Goal: Information Seeking & Learning: Learn about a topic

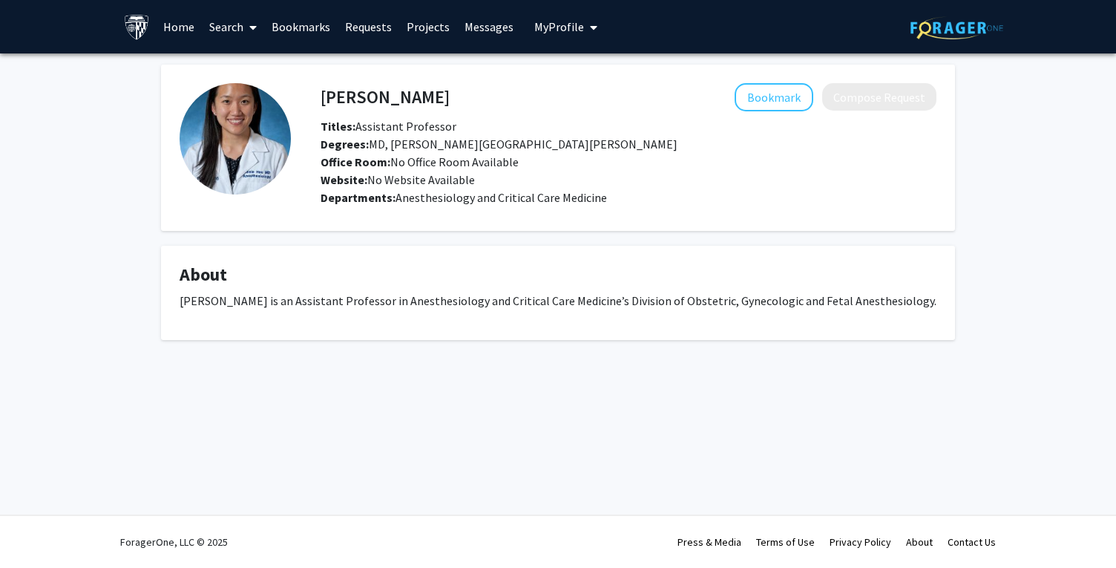
click at [513, 184] on div "Website: No Website Available" at bounding box center [628, 180] width 638 height 18
click at [775, 92] on button "Bookmark" at bounding box center [774, 97] width 79 height 28
click at [223, 33] on link "Search" at bounding box center [233, 27] width 62 height 52
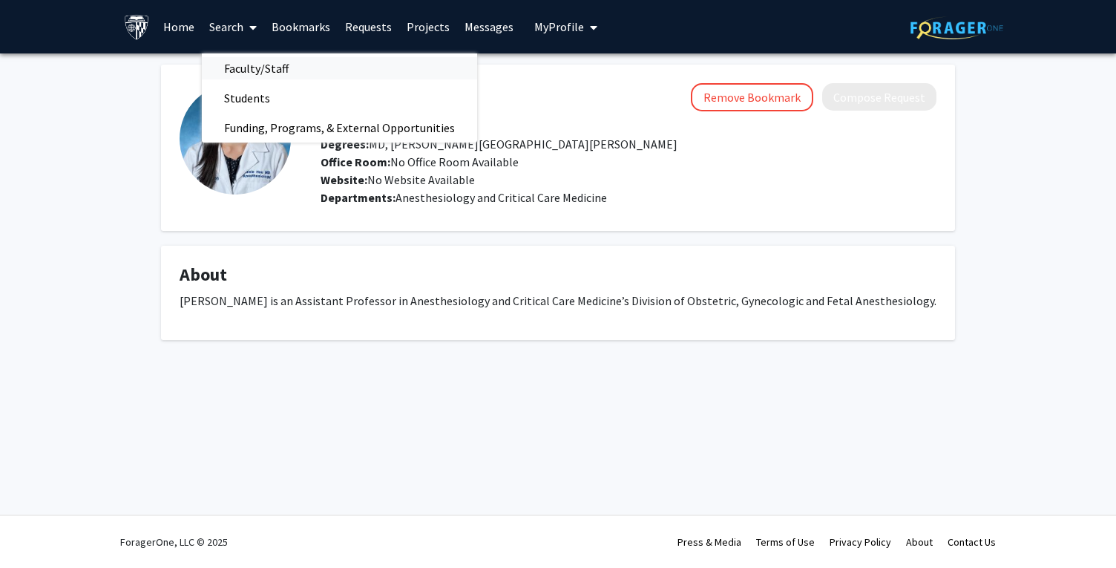
click at [257, 64] on span "Faculty/Staff" at bounding box center [256, 68] width 109 height 30
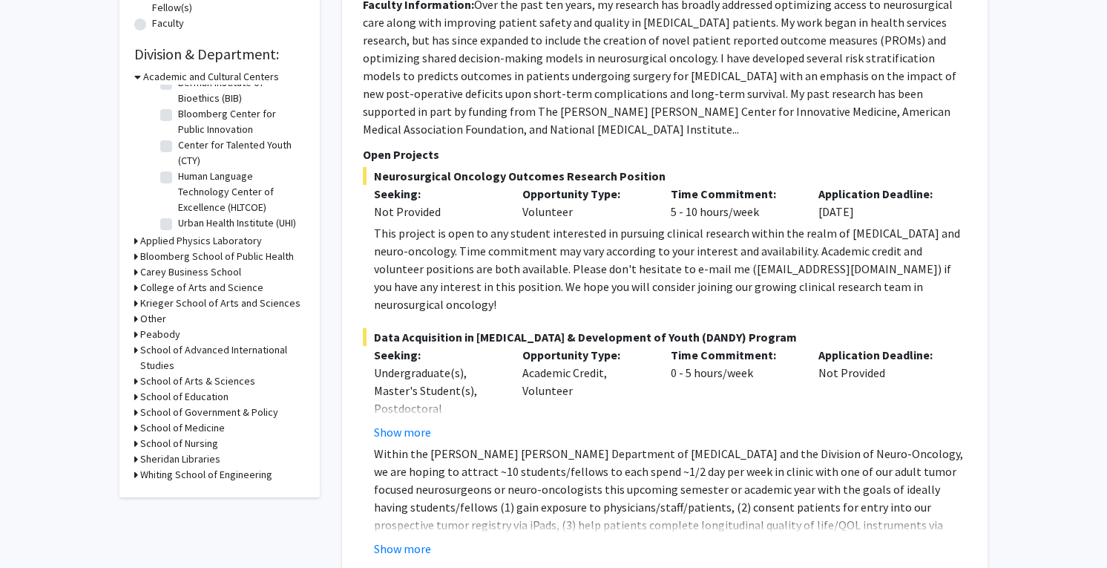
scroll to position [441, 0]
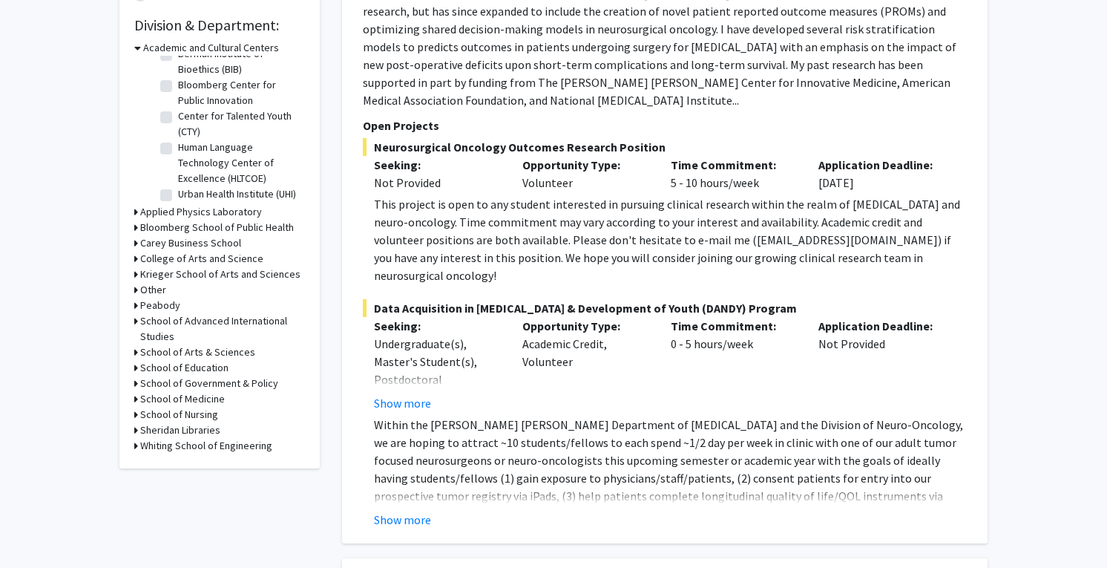
click at [171, 396] on h3 "School of Medicine" at bounding box center [182, 399] width 85 height 16
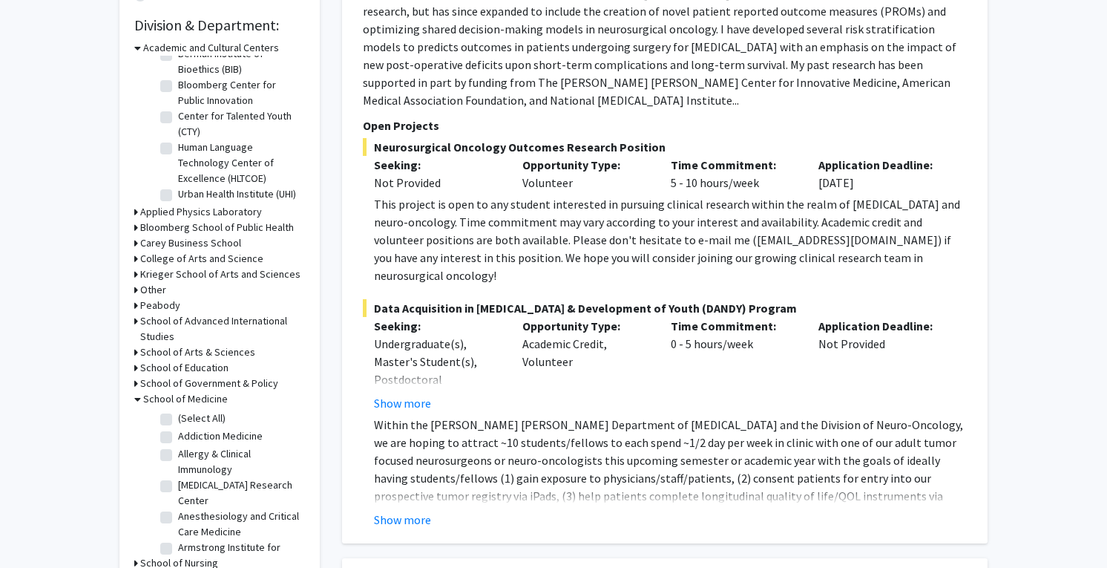
click at [178, 420] on label "(Select All)" at bounding box center [201, 418] width 47 height 16
click at [178, 420] on input "(Select All)" at bounding box center [183, 415] width 10 height 10
checkbox input "true"
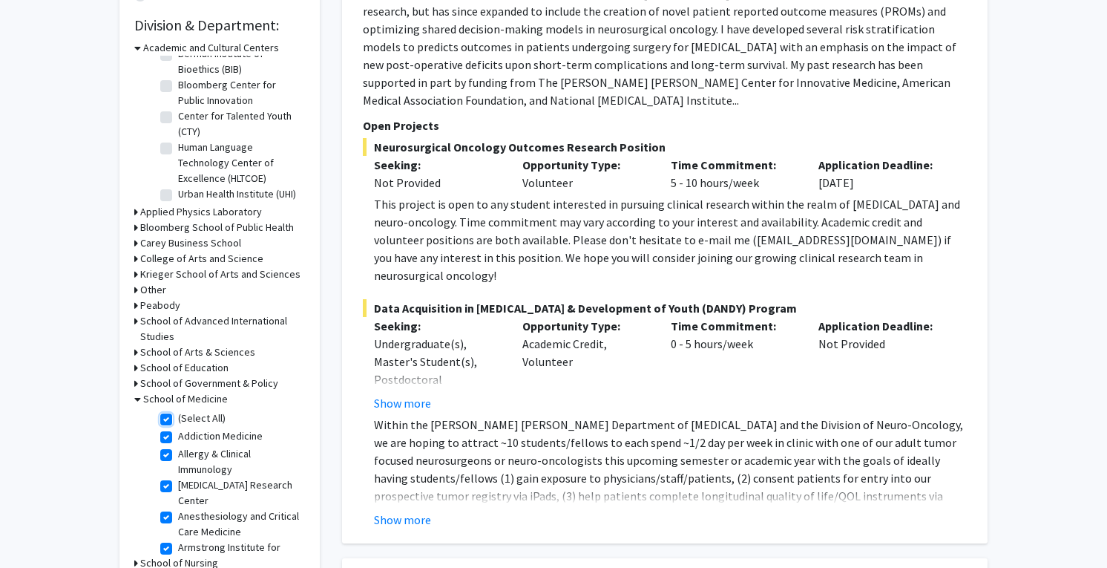
checkbox input "true"
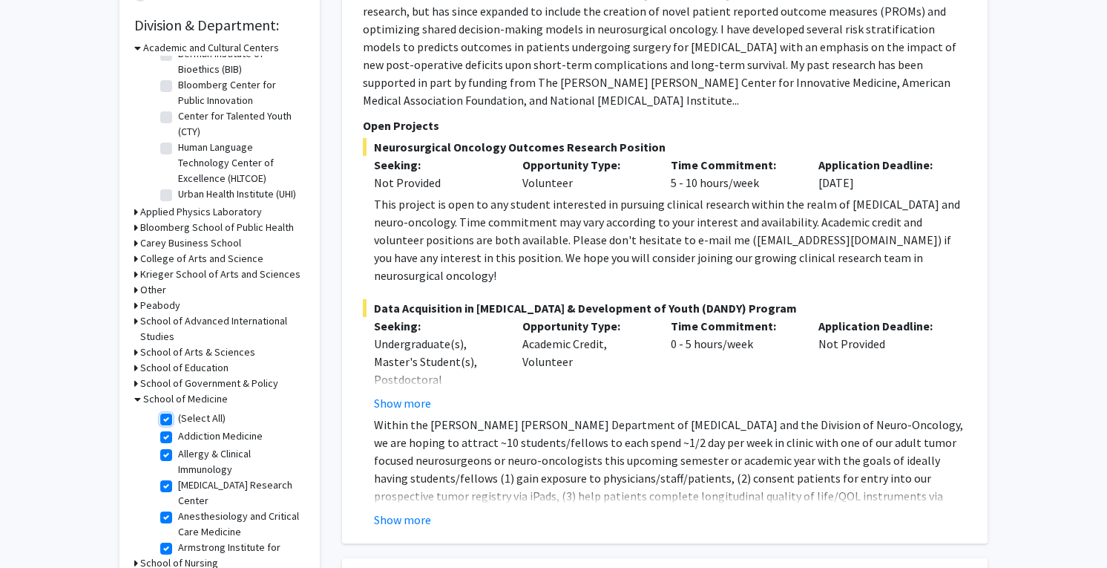
checkbox input "true"
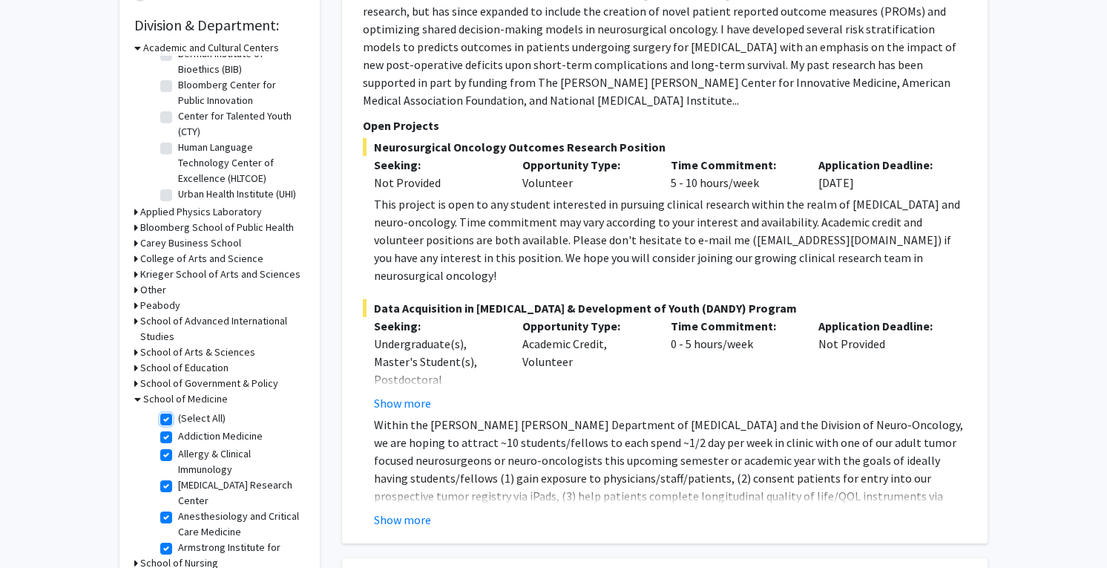
checkbox input "true"
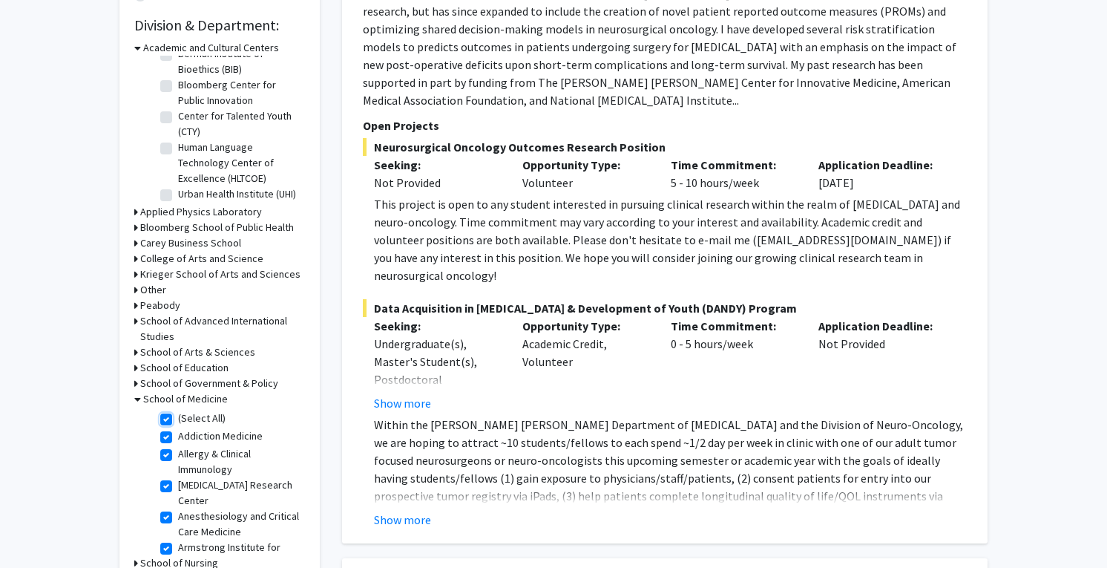
checkbox input "true"
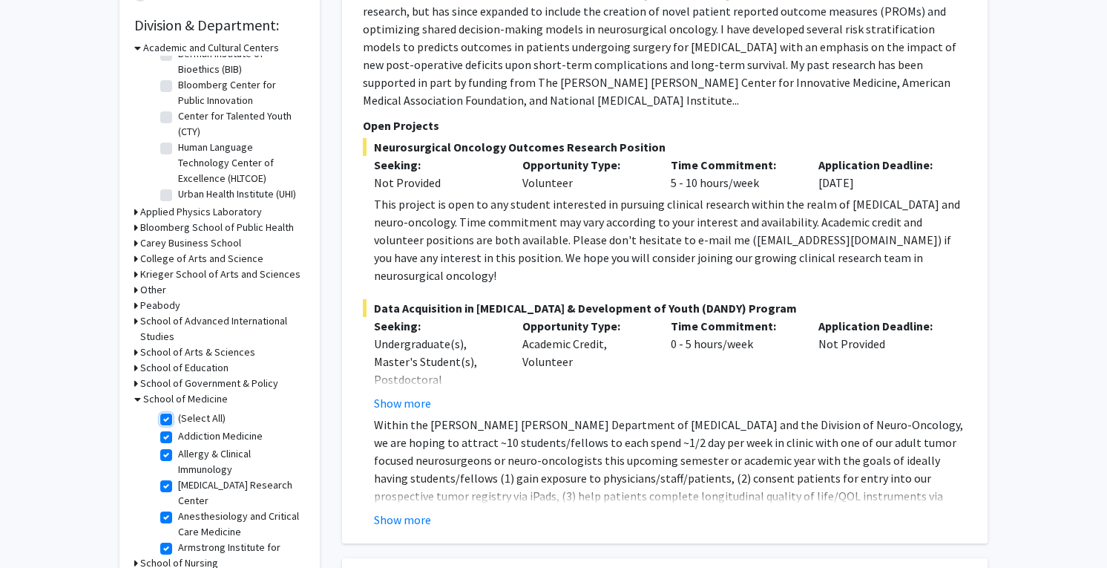
checkbox input "true"
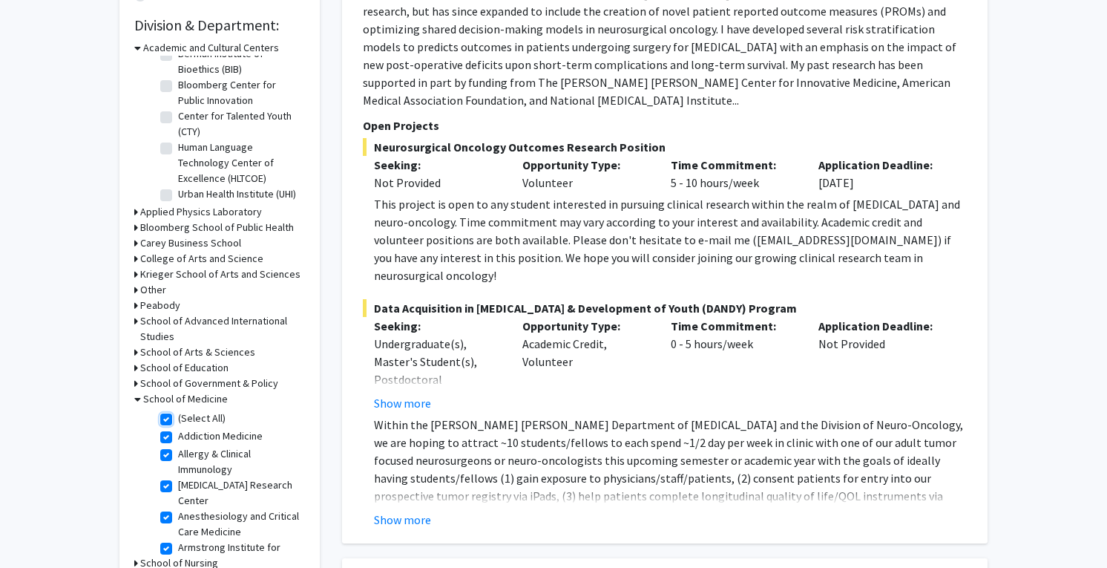
checkbox input "true"
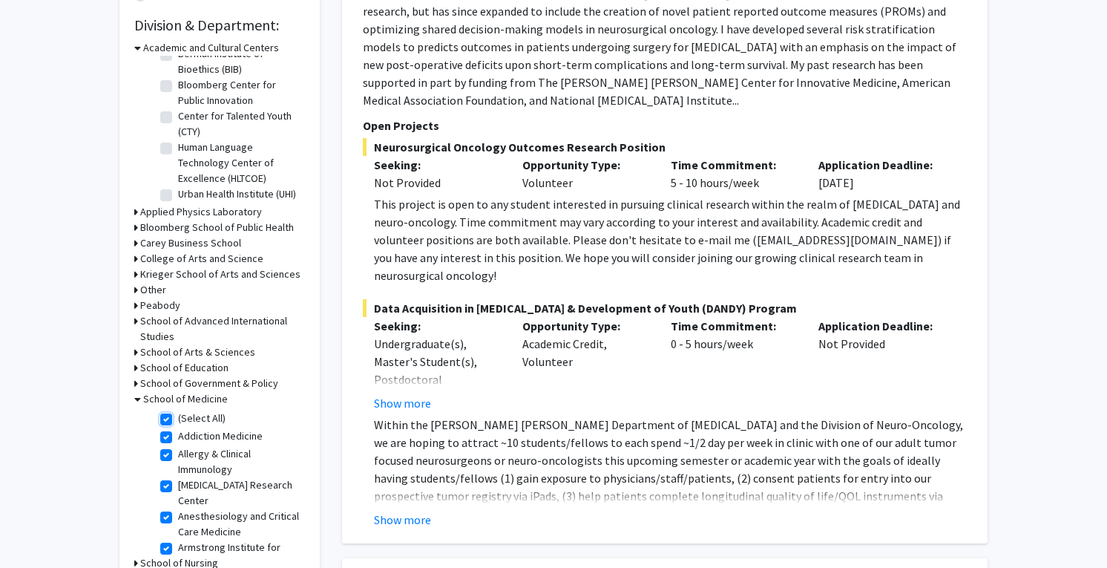
checkbox input "true"
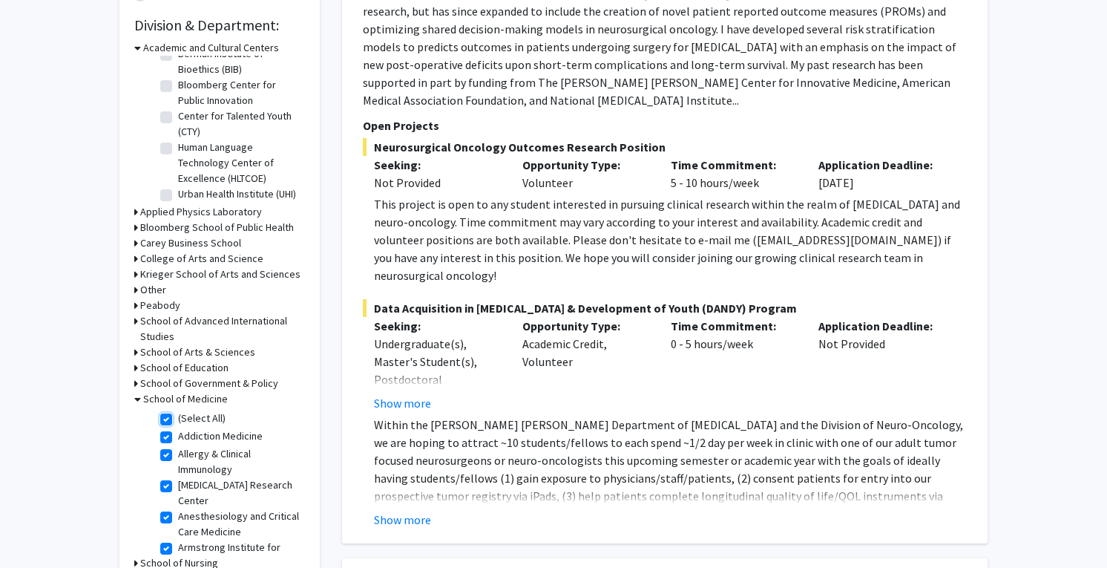
checkbox input "true"
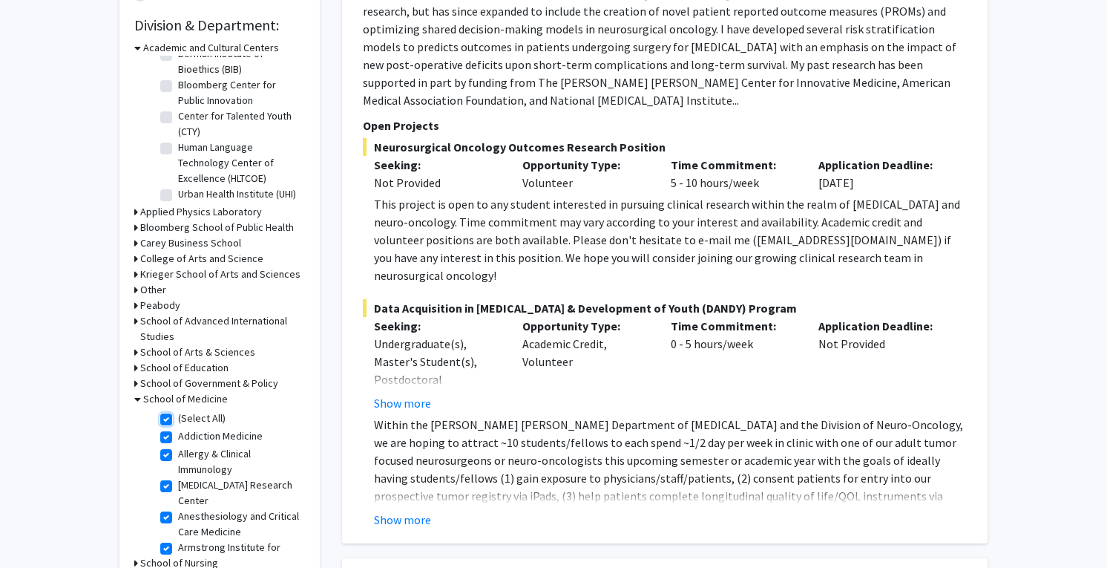
checkbox input "true"
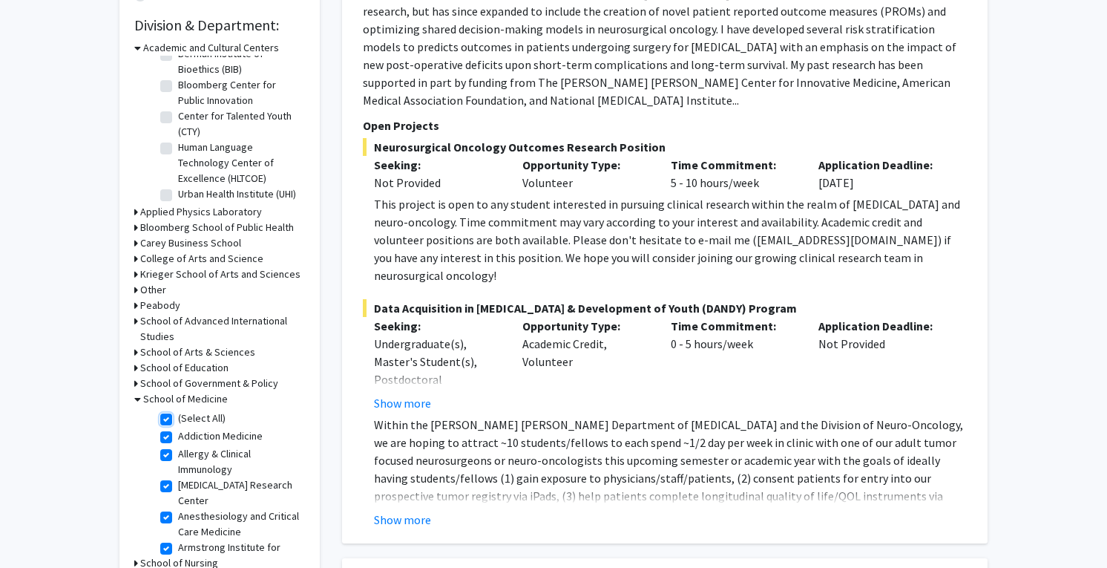
checkbox input "true"
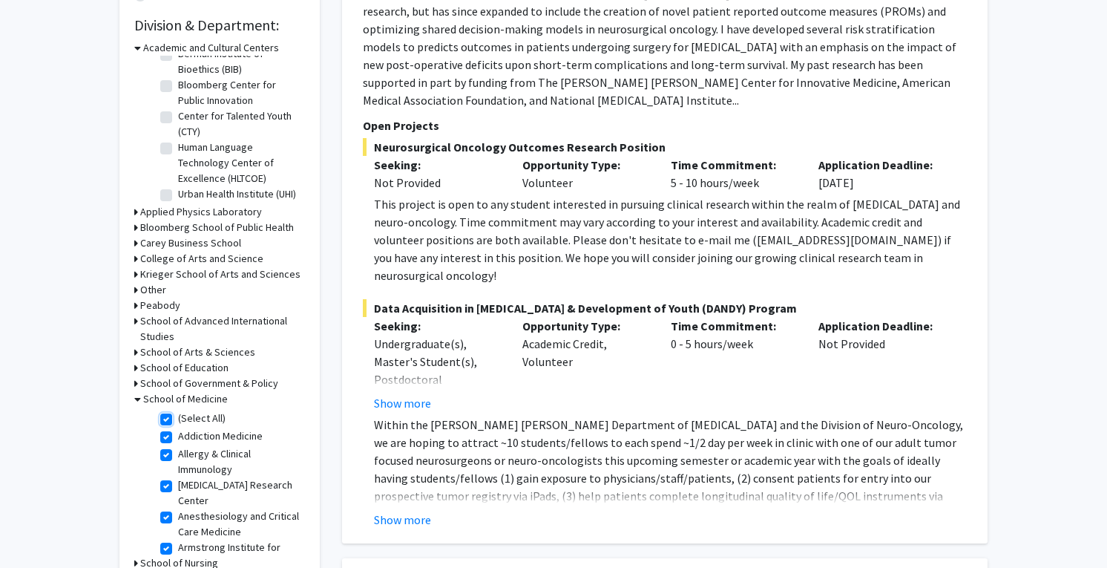
checkbox input "true"
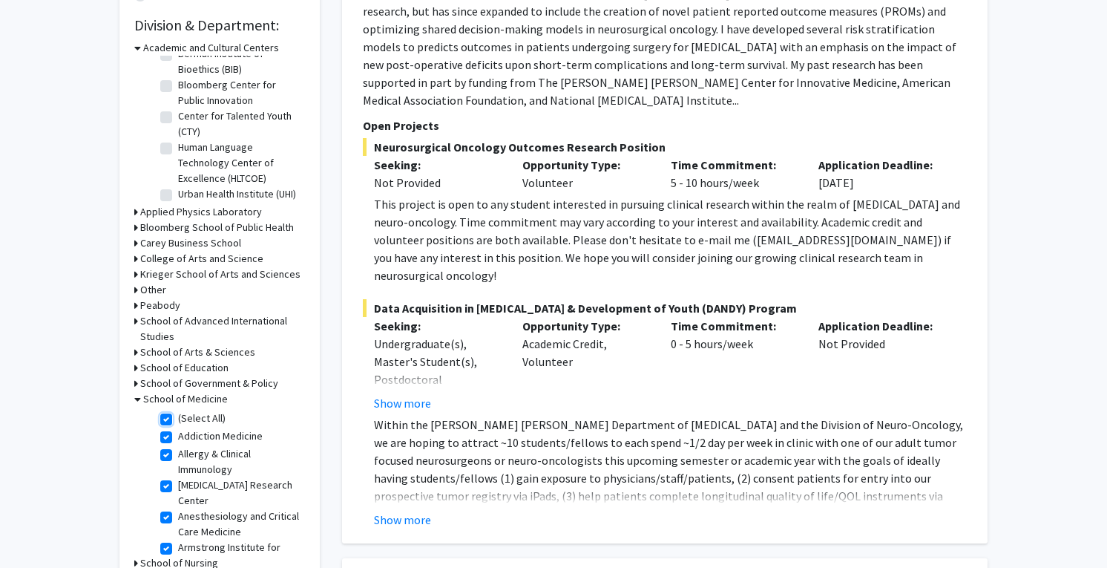
checkbox input "true"
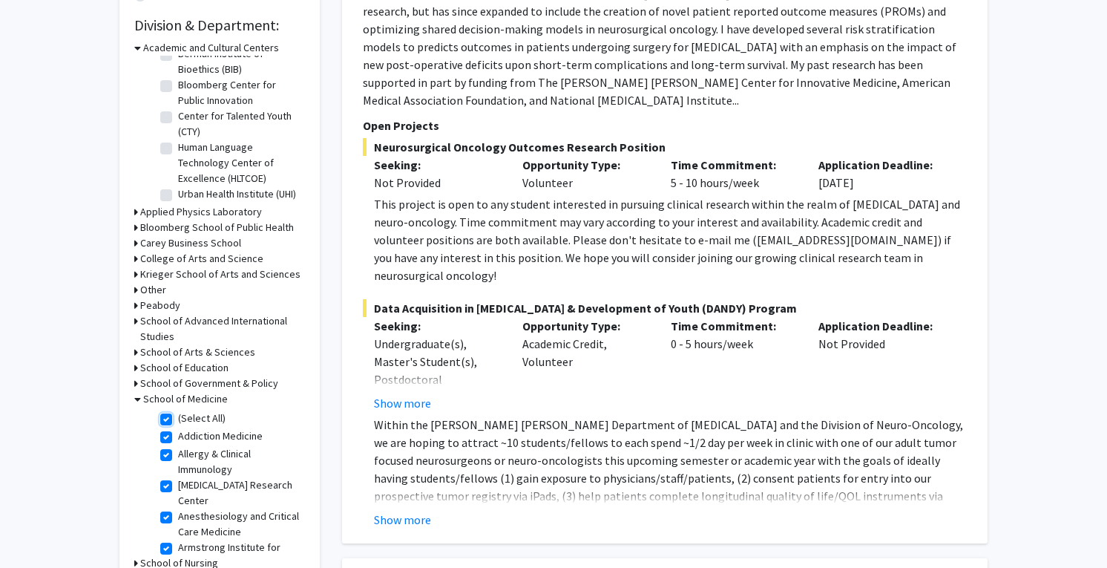
checkbox input "true"
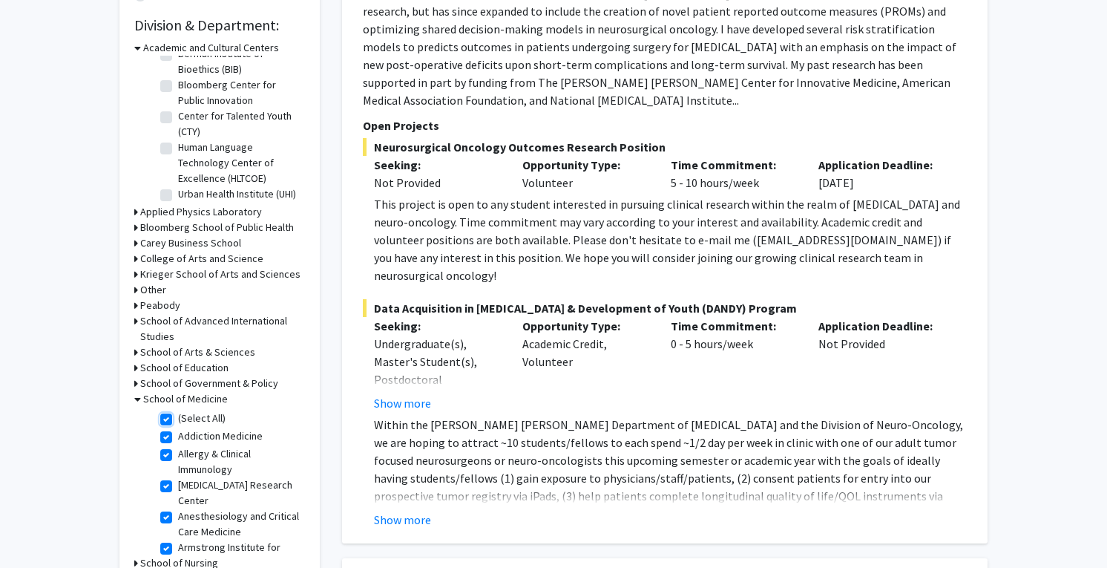
checkbox input "true"
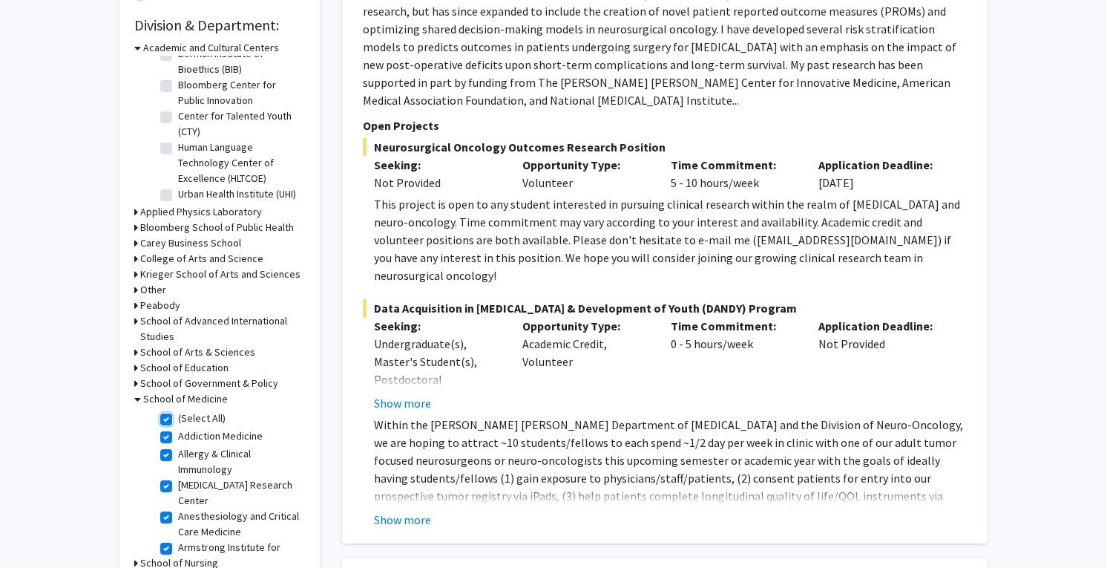
checkbox input "true"
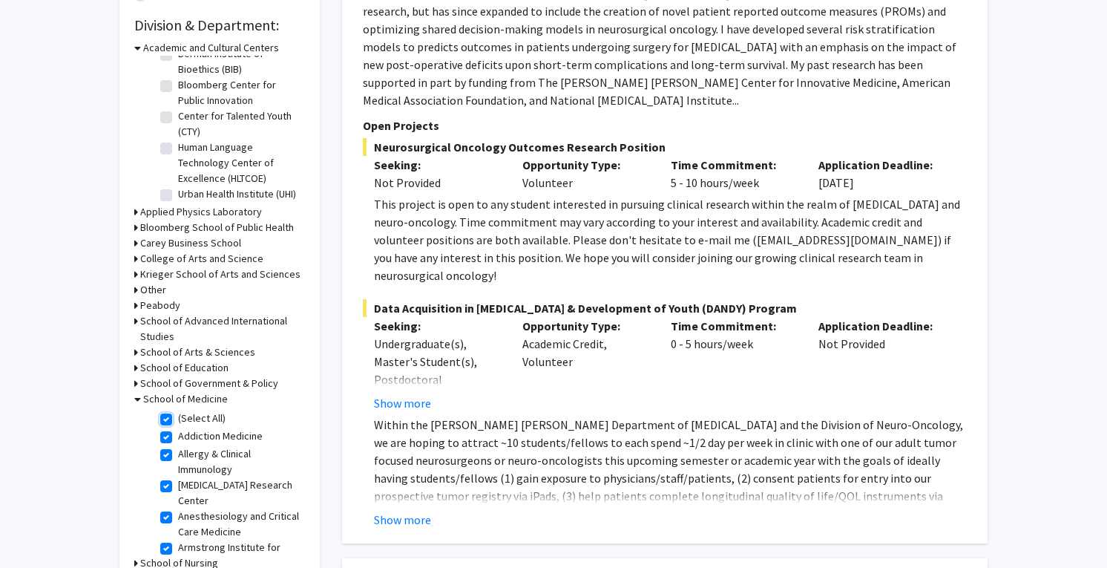
checkbox input "true"
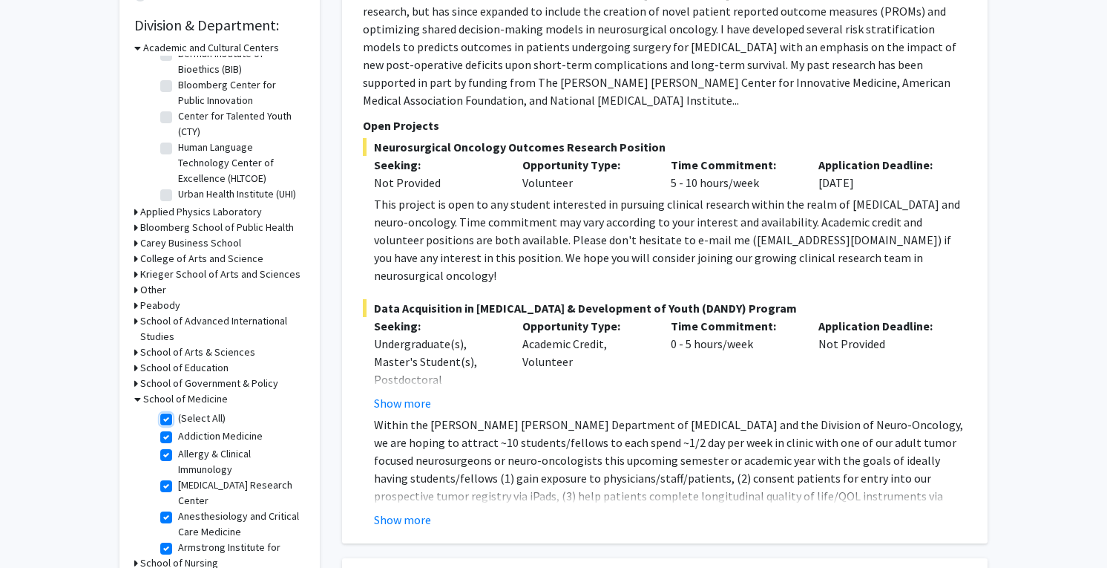
checkbox input "true"
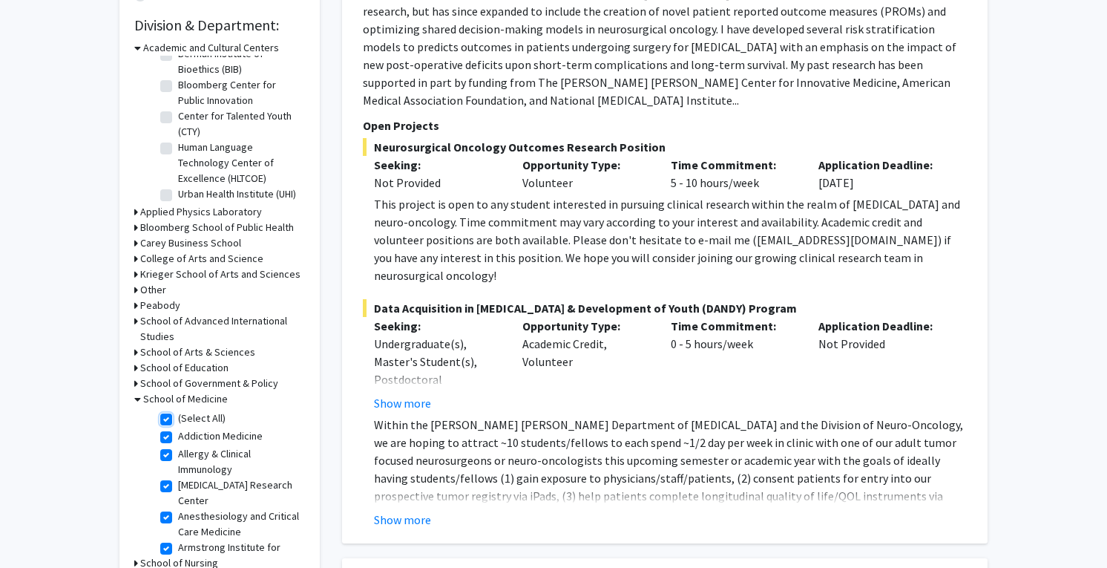
checkbox input "true"
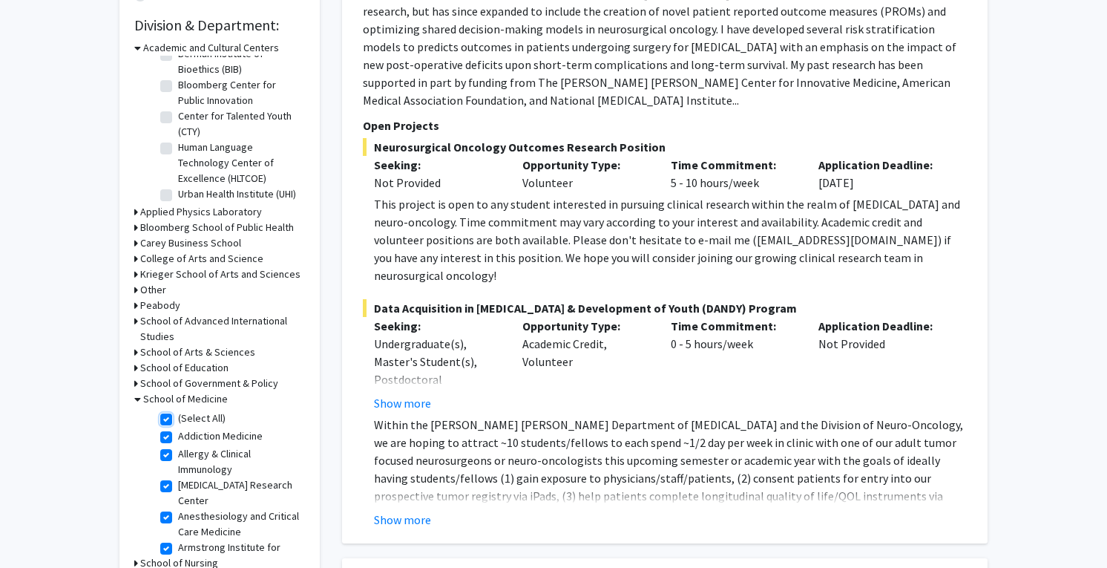
checkbox input "true"
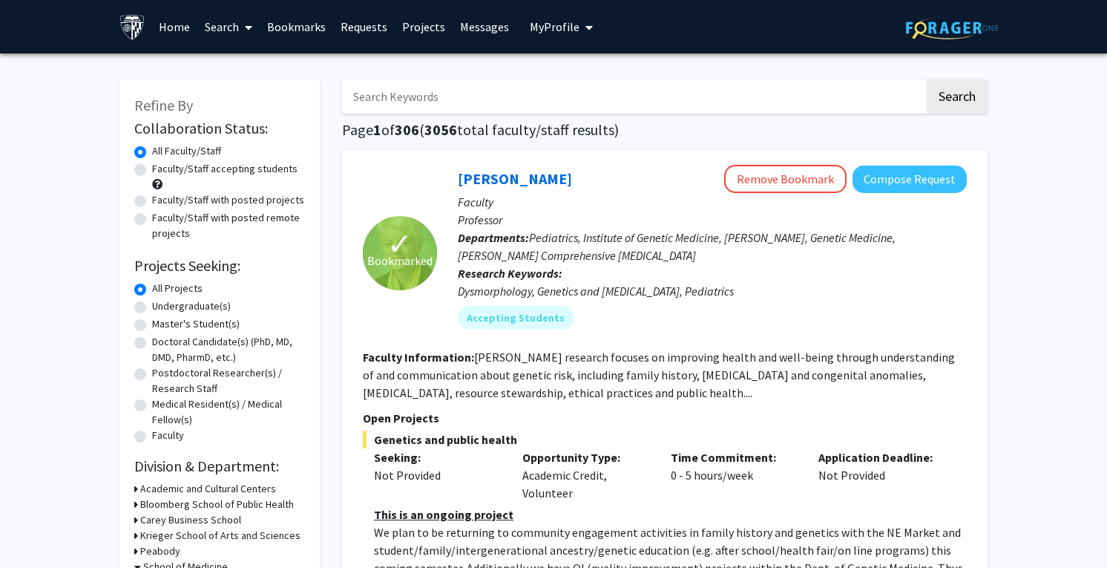
click at [200, 306] on label "Undergraduate(s)" at bounding box center [191, 306] width 79 height 16
click at [162, 306] on input "Undergraduate(s)" at bounding box center [157, 303] width 10 height 10
radio input "true"
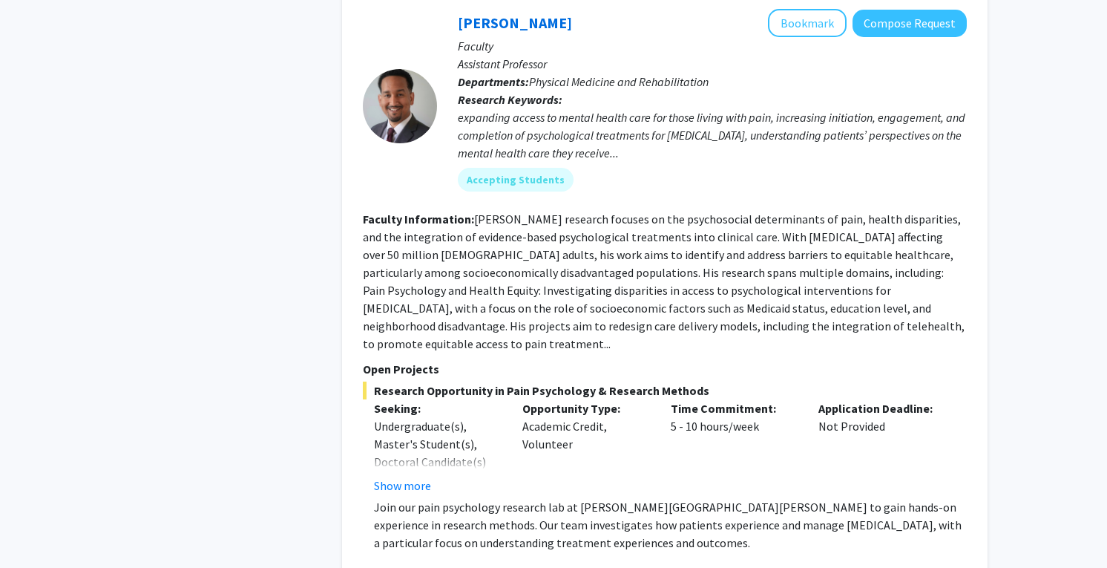
scroll to position [1252, 0]
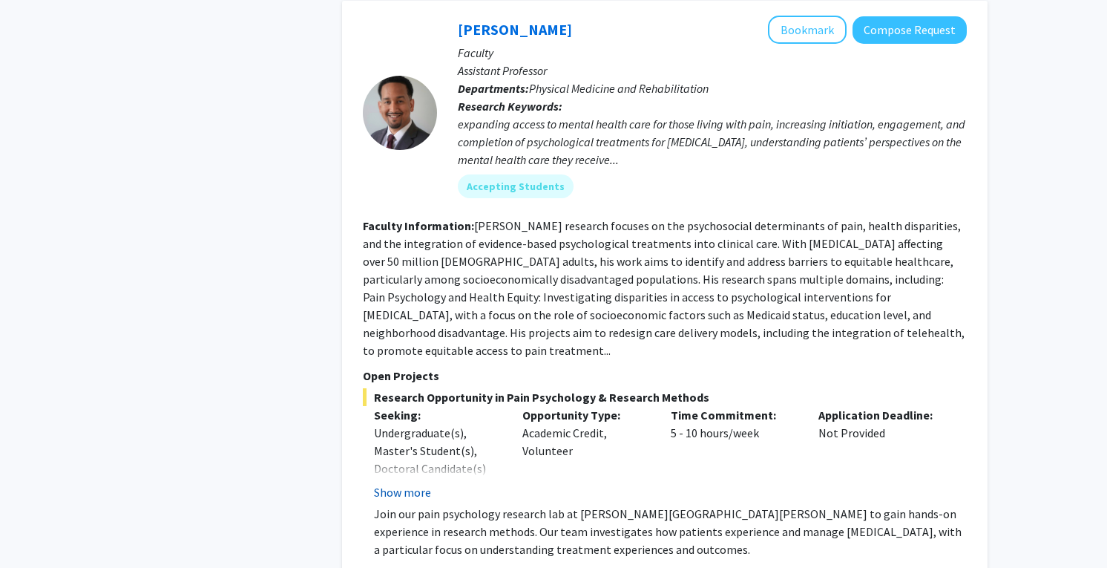
click at [421, 483] on button "Show more" at bounding box center [402, 492] width 57 height 18
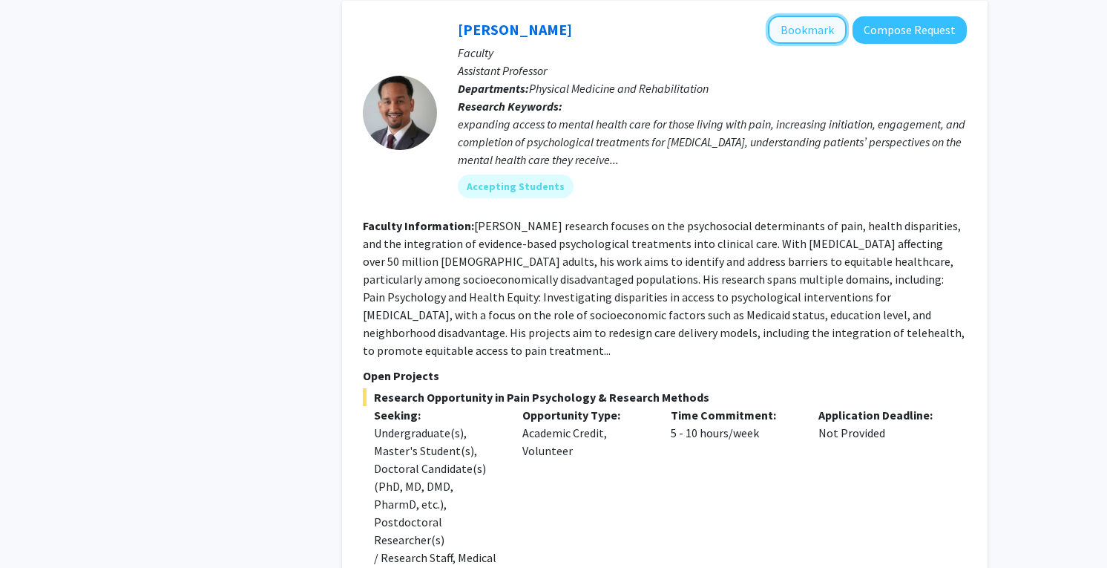
click at [804, 19] on button "Bookmark" at bounding box center [807, 30] width 79 height 28
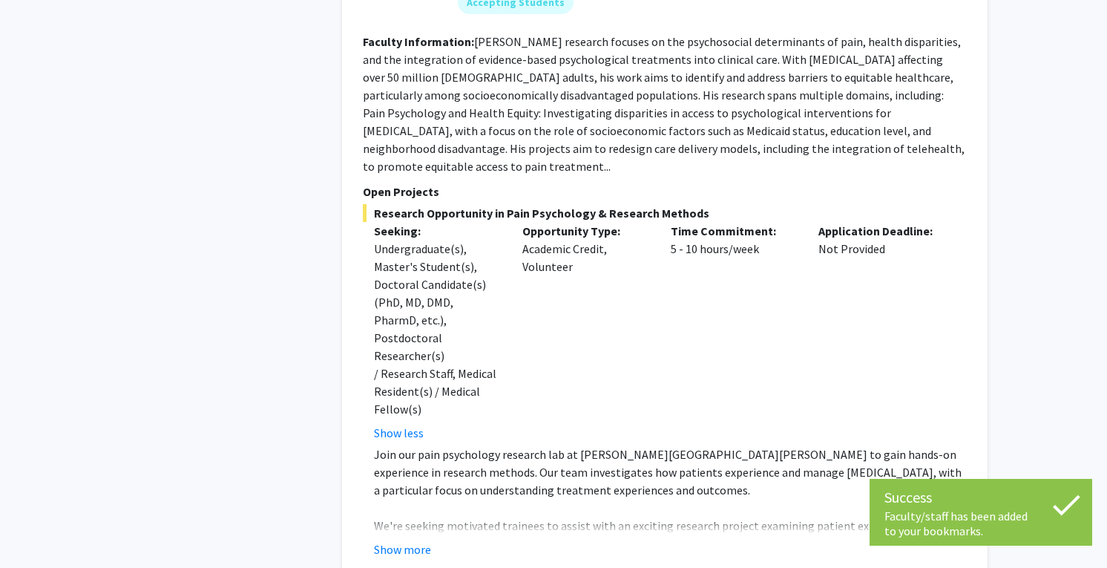
scroll to position [1440, 0]
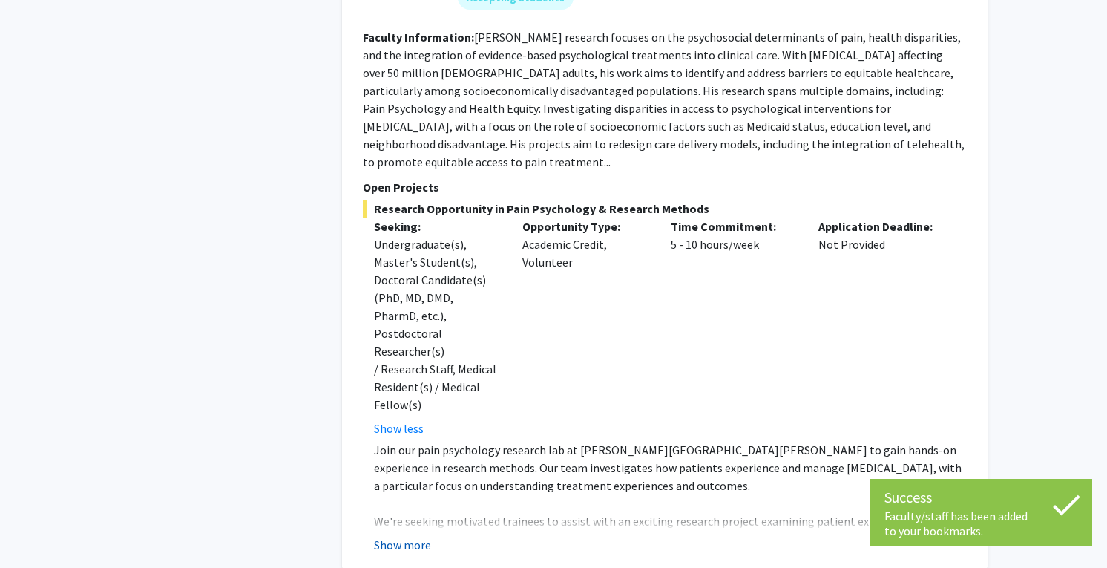
click at [421, 536] on button "Show more" at bounding box center [402, 545] width 57 height 18
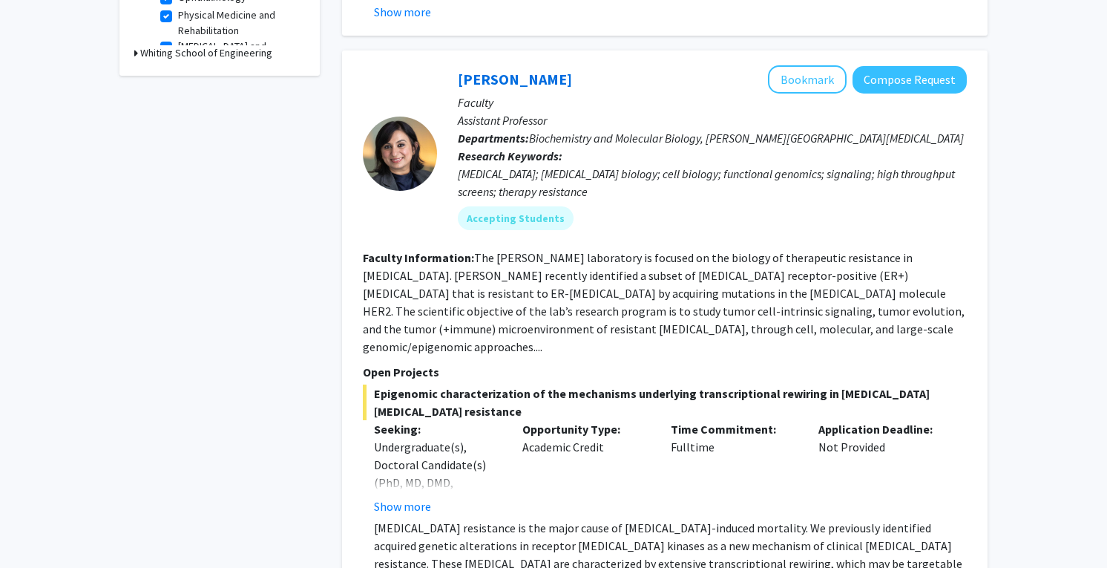
scroll to position [0, 0]
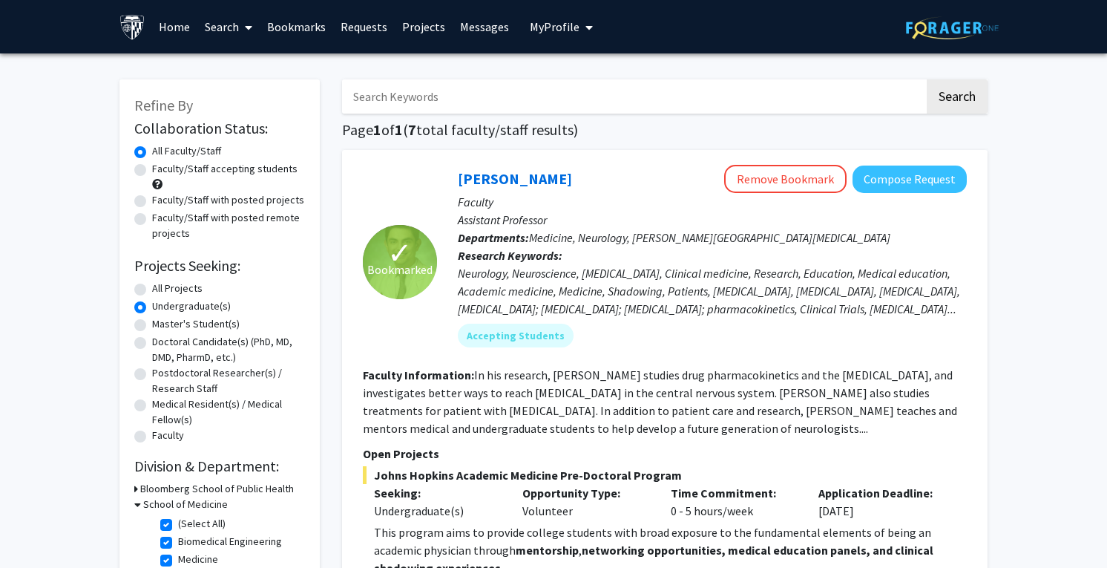
click at [534, 24] on span "My Profile" at bounding box center [555, 26] width 50 height 15
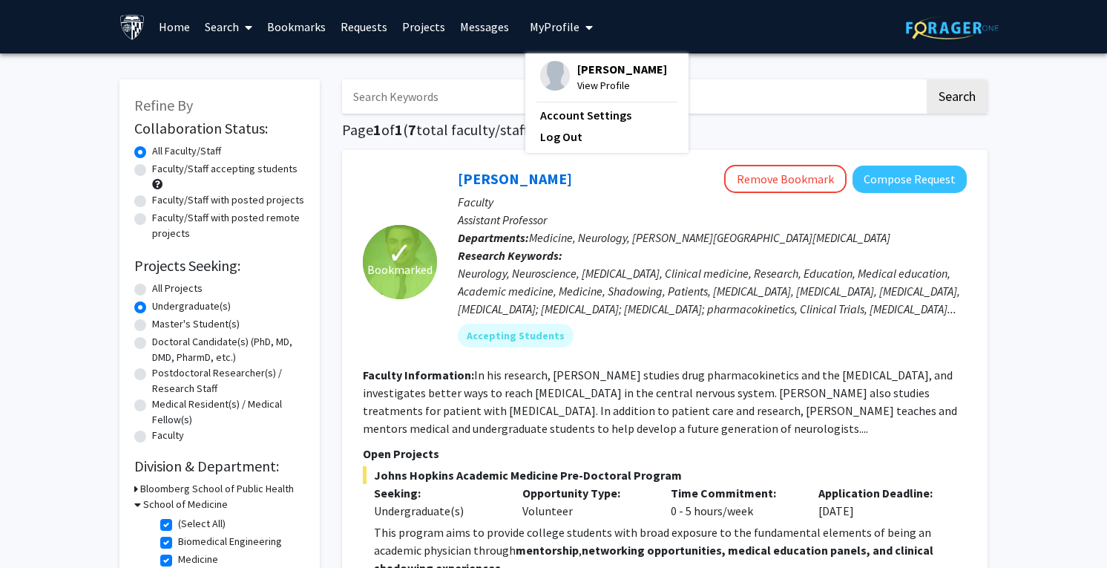
click at [559, 82] on img at bounding box center [555, 76] width 30 height 30
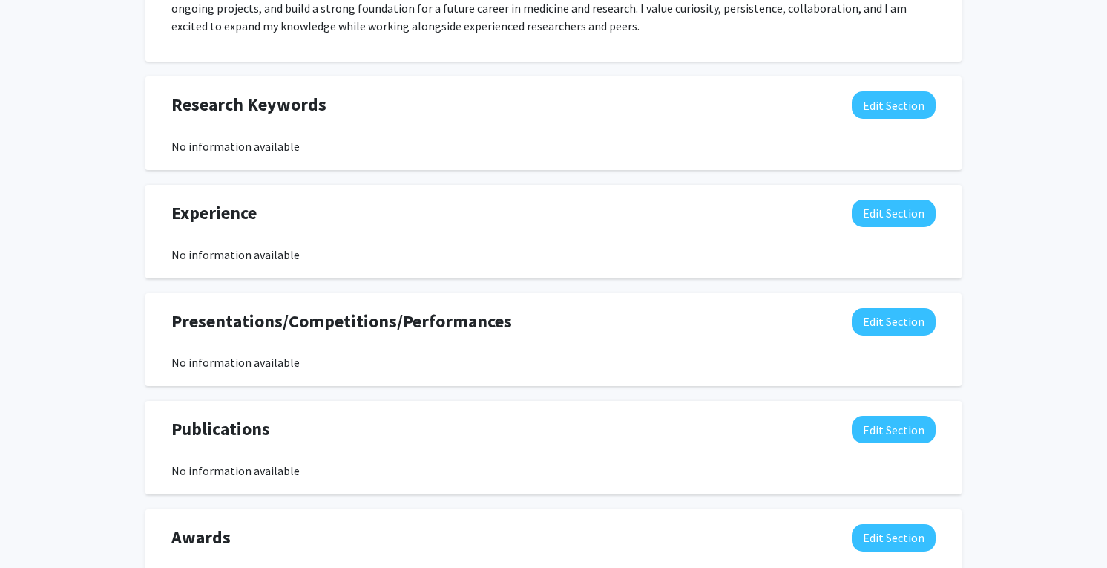
scroll to position [829, 0]
